Goal: Task Accomplishment & Management: Manage account settings

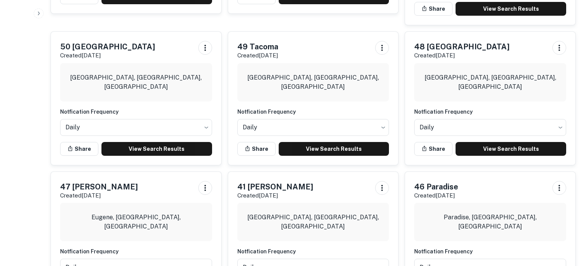
scroll to position [330, 0]
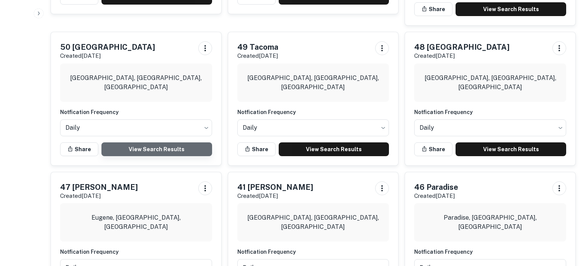
click at [185, 142] on link "View Search Results" at bounding box center [156, 149] width 111 height 14
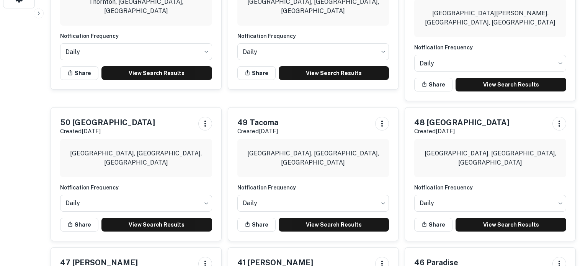
scroll to position [255, 0]
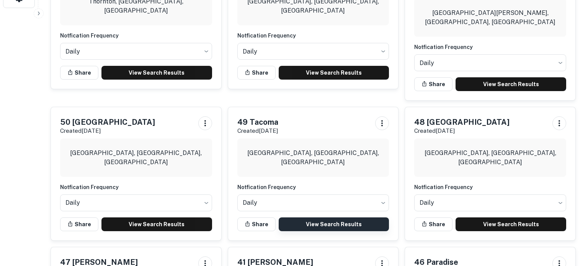
click at [333, 218] on link "View Search Results" at bounding box center [334, 225] width 111 height 14
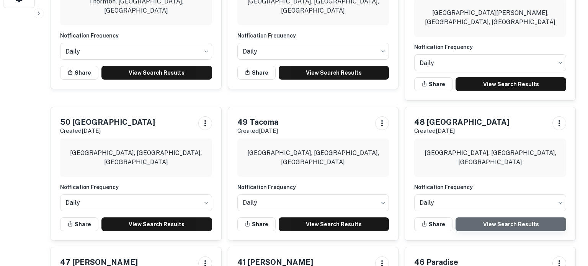
click at [480, 218] on link "View Search Results" at bounding box center [511, 225] width 111 height 14
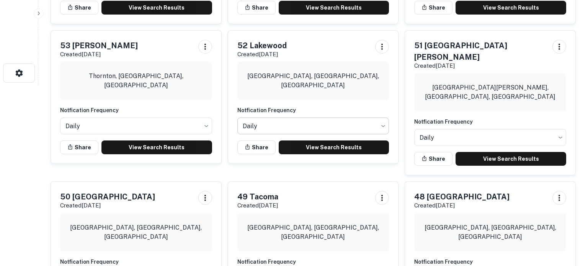
scroll to position [174, 0]
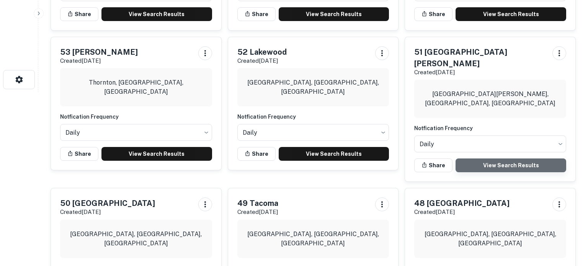
click at [486, 159] on link "View Search Results" at bounding box center [511, 166] width 111 height 14
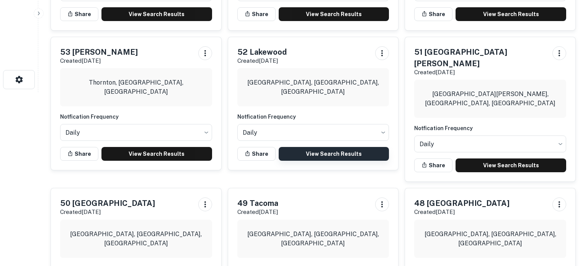
click at [324, 152] on link "View Search Results" at bounding box center [334, 154] width 111 height 14
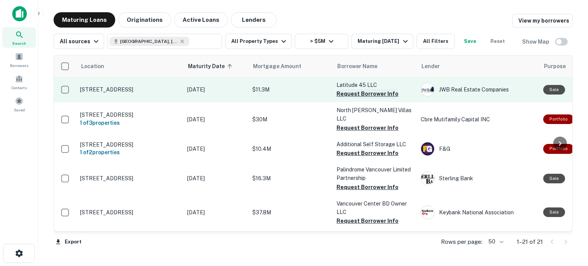
click at [356, 93] on button "Request Borrower Info" at bounding box center [368, 93] width 62 height 9
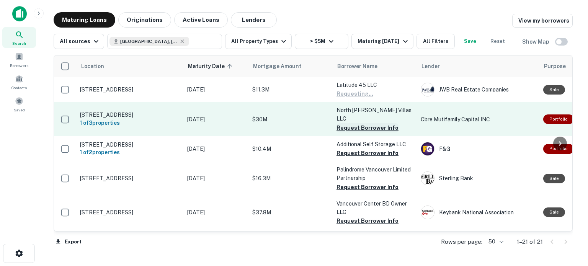
click at [358, 123] on button "Request Borrower Info" at bounding box center [368, 127] width 62 height 9
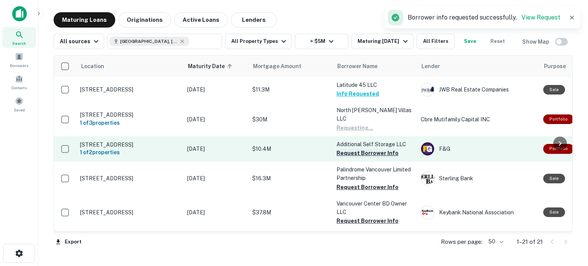
click at [354, 149] on button "Request Borrower Info" at bounding box center [368, 153] width 62 height 9
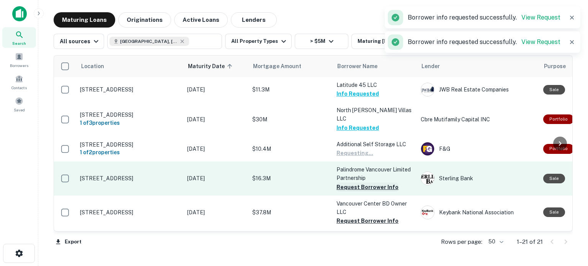
click at [356, 187] on button "Request Borrower Info" at bounding box center [368, 187] width 62 height 9
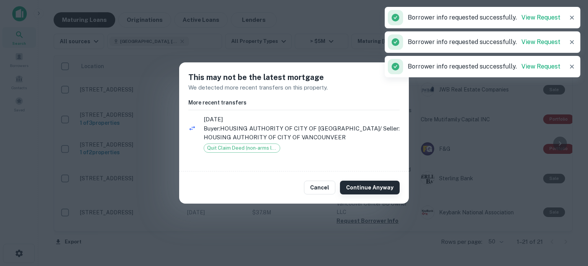
click at [358, 187] on button "Continue Anyway" at bounding box center [370, 188] width 60 height 14
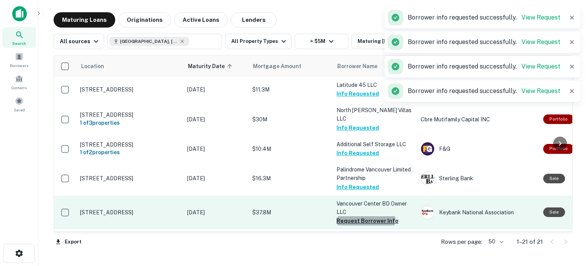
click at [364, 216] on button "Request Borrower Info" at bounding box center [368, 220] width 62 height 9
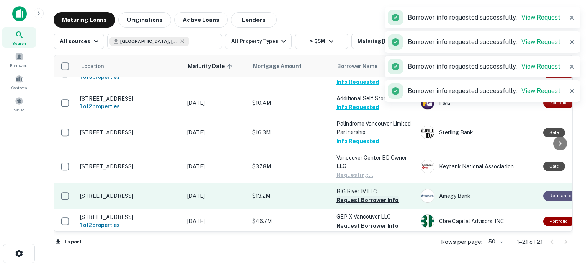
scroll to position [57, 0]
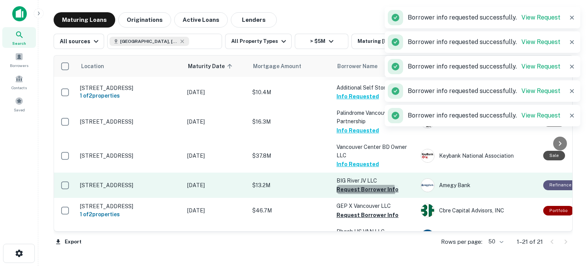
click at [364, 187] on button "Request Borrower Info" at bounding box center [368, 189] width 62 height 9
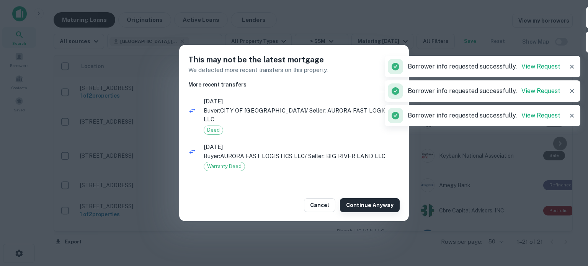
click at [360, 201] on button "Continue Anyway" at bounding box center [370, 205] width 60 height 14
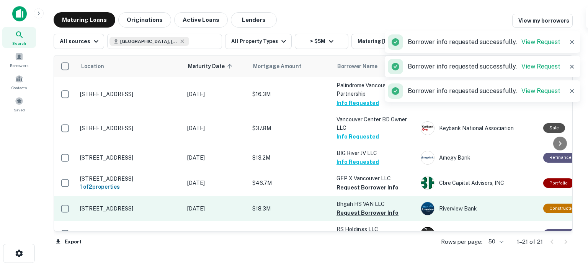
scroll to position [114, 0]
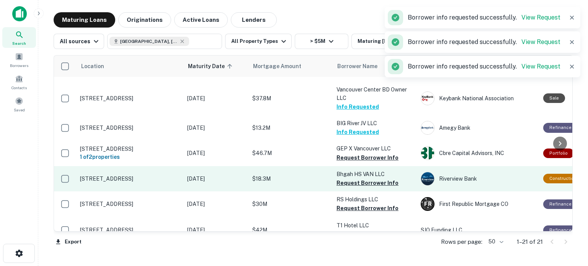
click at [356, 153] on button "Request Borrower Info" at bounding box center [368, 157] width 62 height 9
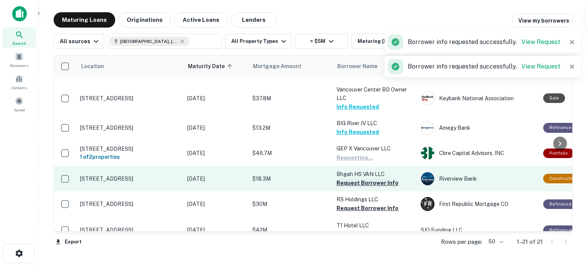
click at [356, 178] on button "Request Borrower Info" at bounding box center [368, 182] width 62 height 9
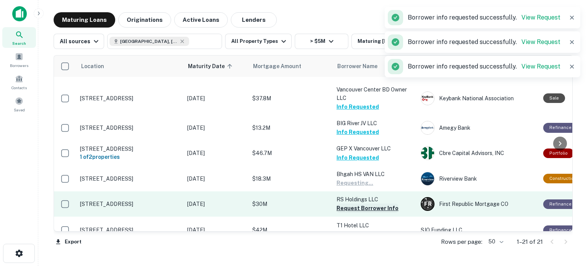
click at [360, 204] on button "Request Borrower Info" at bounding box center [368, 208] width 62 height 9
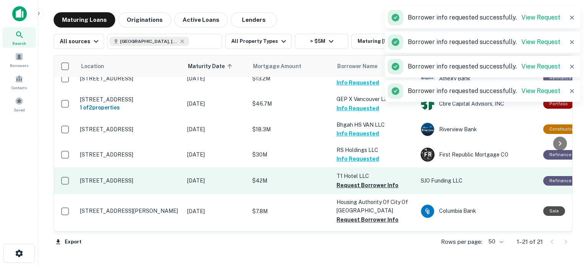
scroll to position [168, 0]
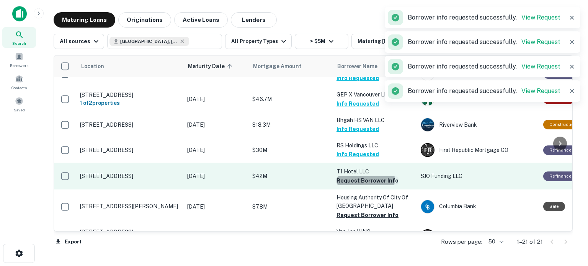
click at [360, 176] on button "Request Borrower Info" at bounding box center [368, 180] width 62 height 9
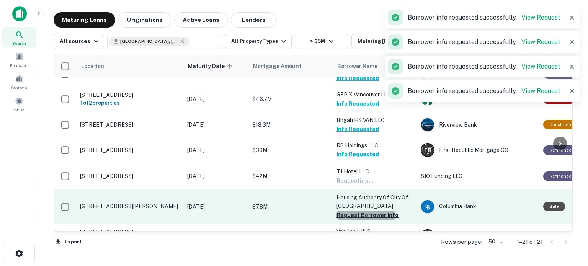
click at [356, 211] on button "Request Borrower Info" at bounding box center [368, 215] width 62 height 9
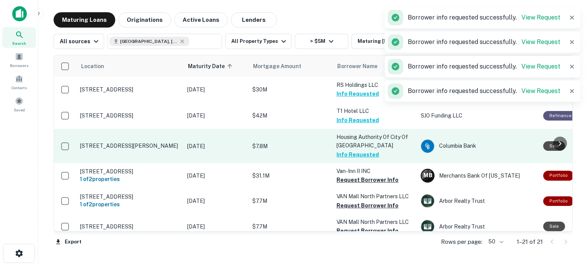
scroll to position [229, 0]
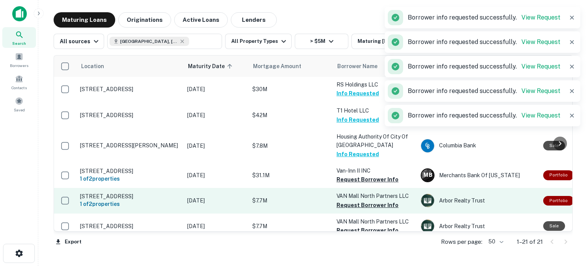
click at [362, 176] on button "Request Borrower Info" at bounding box center [368, 179] width 62 height 9
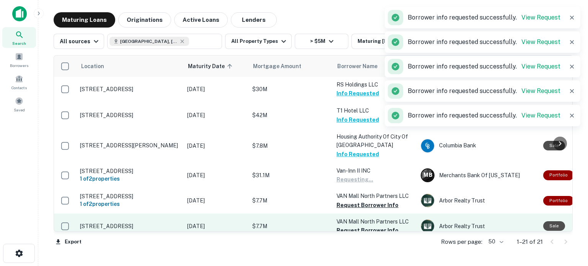
drag, startPoint x: 365, startPoint y: 200, endPoint x: 371, endPoint y: 215, distance: 16.3
click at [365, 201] on button "Request Borrower Info" at bounding box center [368, 205] width 62 height 9
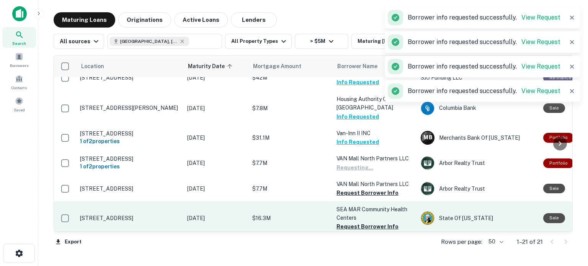
scroll to position [296, 0]
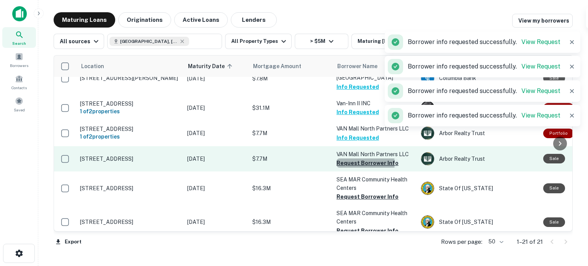
click at [361, 159] on button "Request Borrower Info" at bounding box center [368, 163] width 62 height 9
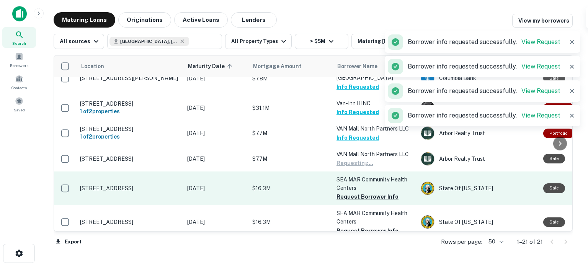
click at [357, 193] on button "Request Borrower Info" at bounding box center [368, 196] width 62 height 9
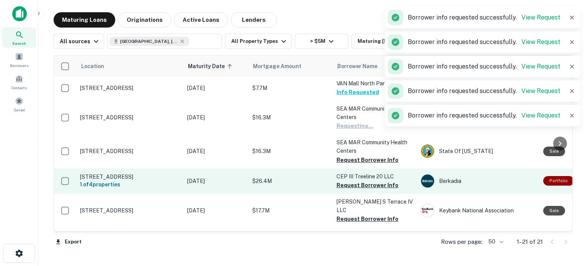
scroll to position [371, 0]
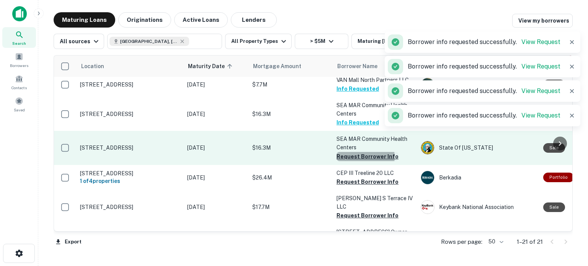
click at [361, 153] on button "Request Borrower Info" at bounding box center [368, 156] width 62 height 9
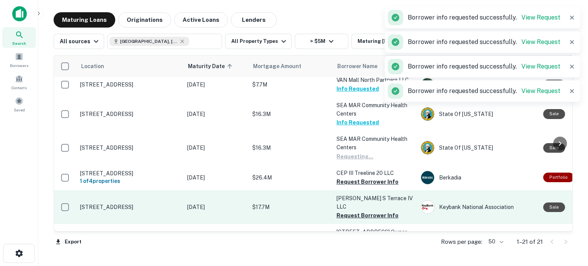
click at [365, 177] on button "Request Borrower Info" at bounding box center [368, 181] width 62 height 9
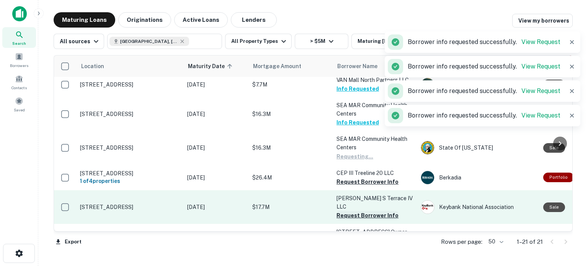
click at [359, 211] on button "Request Borrower Info" at bounding box center [368, 215] width 62 height 9
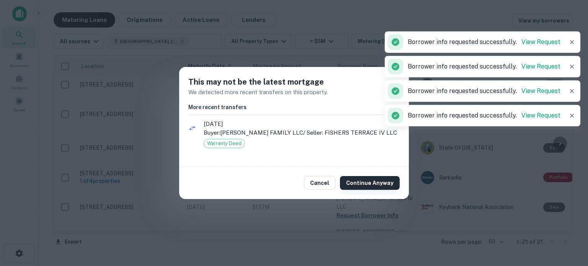
click at [363, 185] on button "Continue Anyway" at bounding box center [370, 183] width 60 height 14
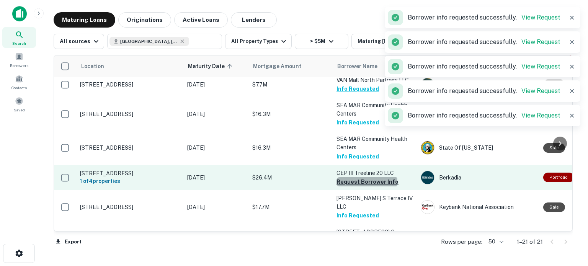
click at [366, 177] on button "Request Borrower Info" at bounding box center [368, 181] width 62 height 9
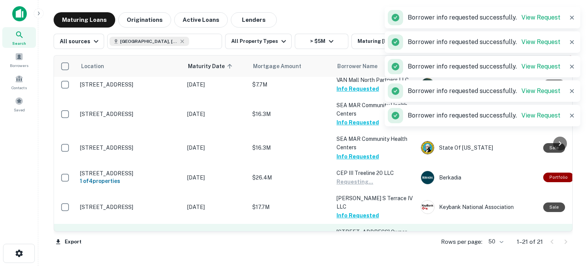
scroll to position [435, 0]
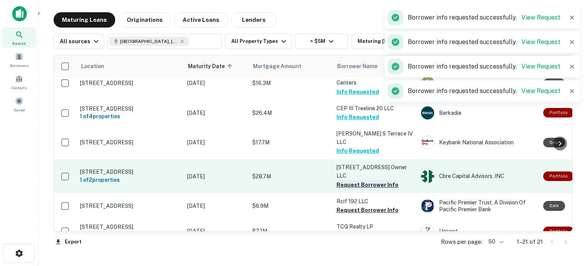
click at [364, 180] on button "Request Borrower Info" at bounding box center [368, 184] width 62 height 9
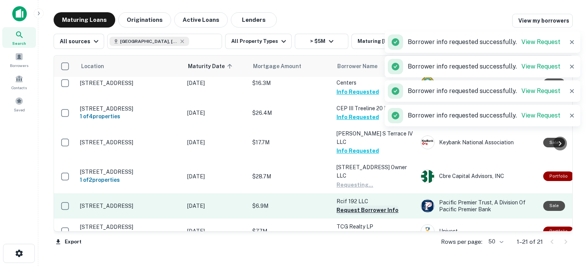
click at [365, 206] on button "Request Borrower Info" at bounding box center [368, 210] width 62 height 9
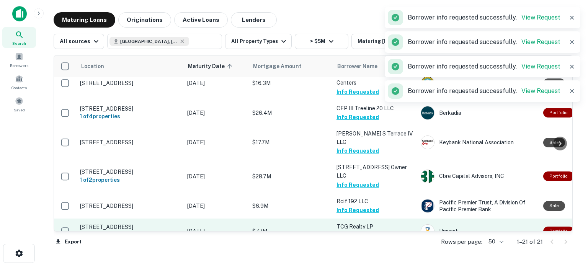
click at [375, 231] on button "Request Borrower Info" at bounding box center [368, 235] width 62 height 9
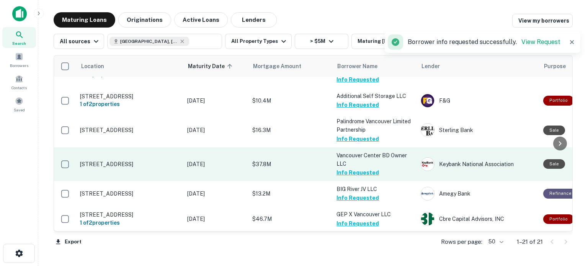
scroll to position [0, 0]
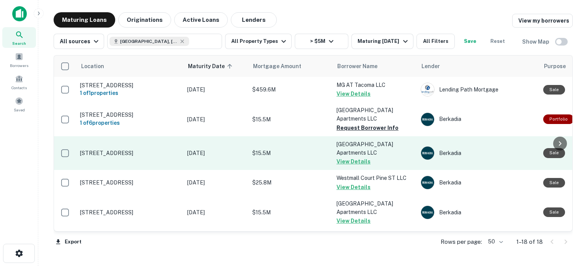
click at [355, 123] on button "Request Borrower Info" at bounding box center [368, 127] width 62 height 9
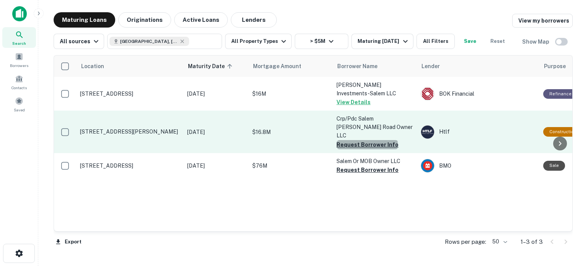
click at [367, 140] on button "Request Borrower Info" at bounding box center [368, 144] width 62 height 9
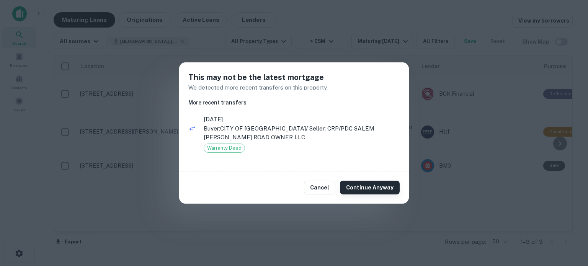
click at [369, 187] on button "Continue Anyway" at bounding box center [370, 188] width 60 height 14
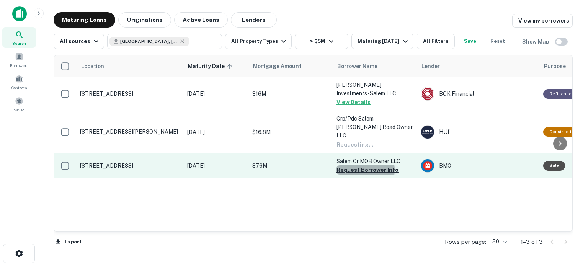
click at [361, 165] on button "Request Borrower Info" at bounding box center [368, 169] width 62 height 9
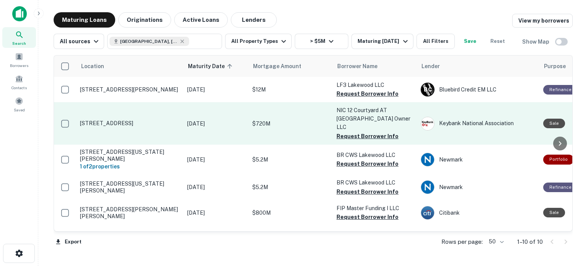
drag, startPoint x: 353, startPoint y: 92, endPoint x: 353, endPoint y: 102, distance: 9.6
click at [353, 92] on button "Request Borrower Info" at bounding box center [368, 93] width 62 height 9
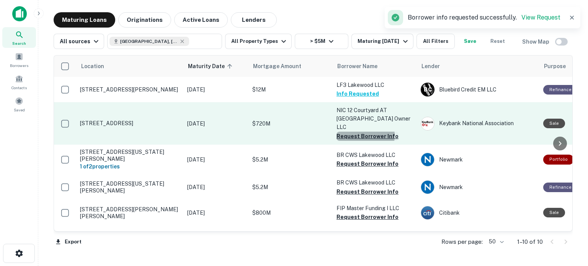
click at [350, 132] on button "Request Borrower Info" at bounding box center [368, 136] width 62 height 9
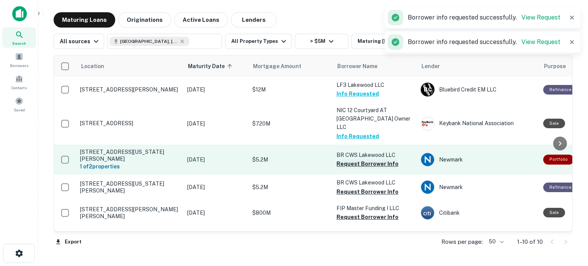
click at [354, 159] on button "Request Borrower Info" at bounding box center [368, 163] width 62 height 9
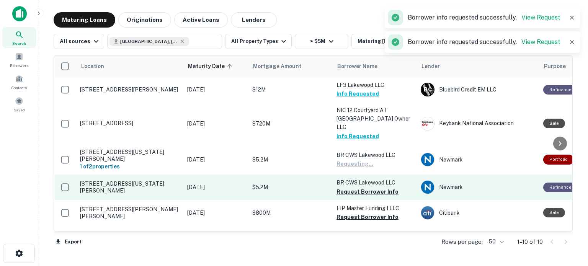
scroll to position [8, 0]
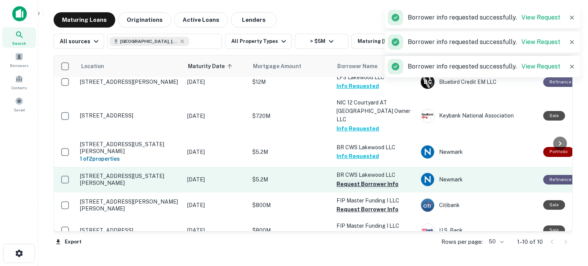
click at [364, 180] on button "Request Borrower Info" at bounding box center [368, 184] width 62 height 9
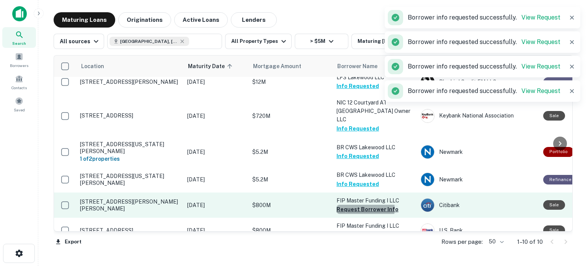
click at [364, 205] on button "Request Borrower Info" at bounding box center [368, 209] width 62 height 9
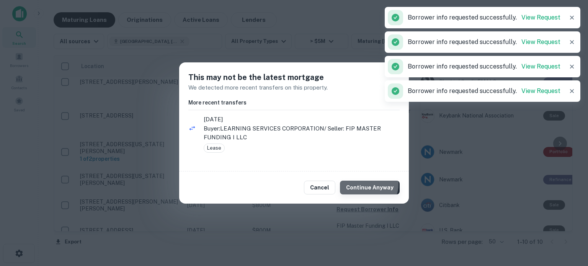
click at [367, 185] on button "Continue Anyway" at bounding box center [370, 188] width 60 height 14
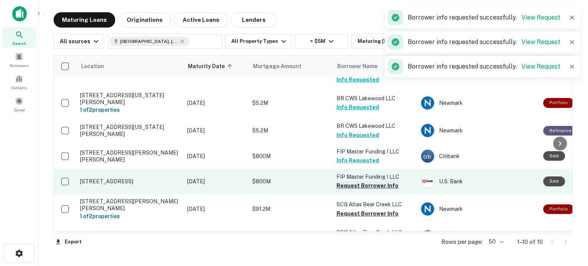
scroll to position [57, 0]
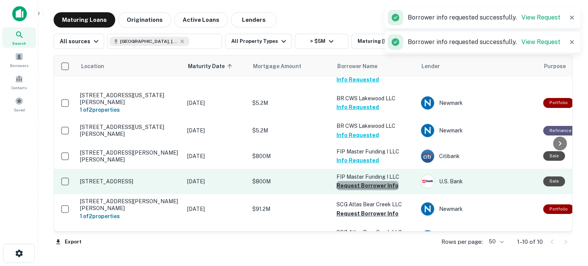
click at [375, 181] on button "Request Borrower Info" at bounding box center [368, 185] width 62 height 9
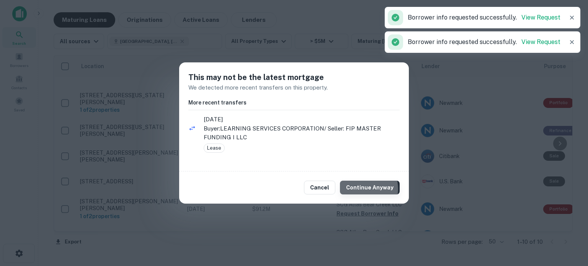
click at [369, 189] on button "Continue Anyway" at bounding box center [370, 188] width 60 height 14
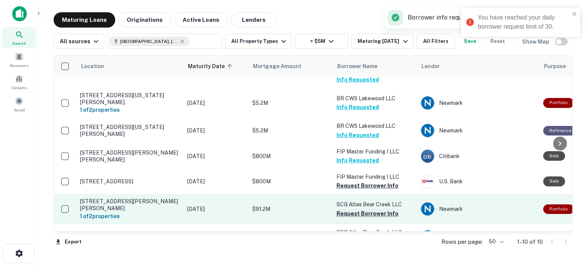
click at [364, 209] on button "Request Borrower Info" at bounding box center [368, 213] width 62 height 9
